Goal: Task Accomplishment & Management: Manage account settings

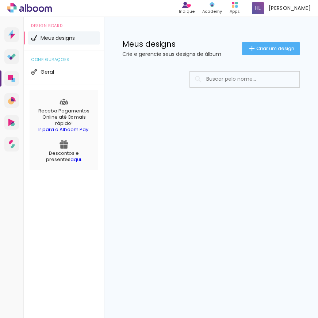
click at [240, 145] on div "Prosite Website + Landing pages Proof Sistema de seleção e venda de fotos Desig…" at bounding box center [159, 166] width 318 height 301
click at [128, 186] on div "Prosite Website + Landing pages Proof Sistema de seleção e venda de fotos Desig…" at bounding box center [159, 166] width 318 height 301
click at [177, 207] on div "Prosite Website + Landing pages Proof Sistema de seleção e venda de fotos Desig…" at bounding box center [159, 166] width 318 height 301
click at [122, 179] on div "Prosite Website + Landing pages Proof Sistema de seleção e venda de fotos Desig…" at bounding box center [159, 166] width 318 height 301
click at [51, 202] on div "Design Board Meus designs configurações Geral Receba Pagamentos Online até 3x m…" at bounding box center [64, 175] width 80 height 318
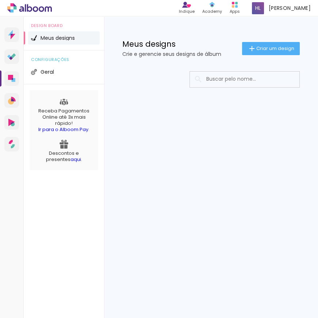
click at [127, 209] on div "Prosite Website + Landing pages Proof Sistema de seleção e venda de fotos Desig…" at bounding box center [159, 166] width 318 height 301
click at [164, 252] on div "Prosite Website + Landing pages Proof Sistema de seleção e venda de fotos Desig…" at bounding box center [159, 166] width 318 height 301
click at [154, 224] on div "Prosite Website + Landing pages Proof Sistema de seleção e venda de fotos Desig…" at bounding box center [159, 166] width 318 height 301
click at [179, 257] on div "Prosite Website + Landing pages Proof Sistema de seleção e venda de fotos Desig…" at bounding box center [159, 166] width 318 height 301
click at [192, 241] on div "Prosite Website + Landing pages Proof Sistema de seleção e venda de fotos Desig…" at bounding box center [159, 166] width 318 height 301
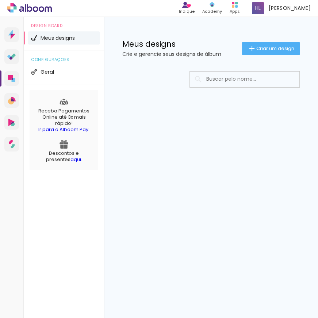
click at [46, 237] on div "Design Board Meus designs configurações Geral Receba Pagamentos Online até 3x m…" at bounding box center [64, 175] width 80 height 318
click at [295, 12] on div "HIGOR LUIS Conta Alboom" at bounding box center [281, 8] width 65 height 14
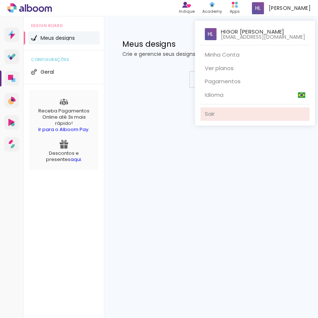
click at [222, 110] on link "Sair" at bounding box center [254, 113] width 109 height 13
